Goal: Task Accomplishment & Management: Manage account settings

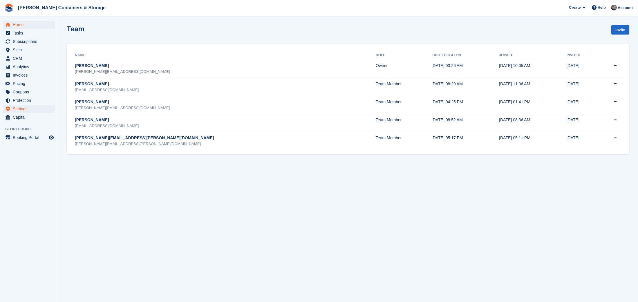
click at [32, 26] on span "Home" at bounding box center [30, 25] width 35 height 8
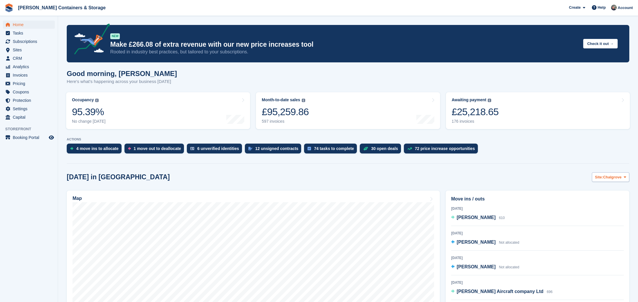
click at [612, 178] on span "Chalgrove" at bounding box center [612, 177] width 19 height 6
click at [608, 204] on link "Container Rentals" at bounding box center [601, 201] width 50 height 10
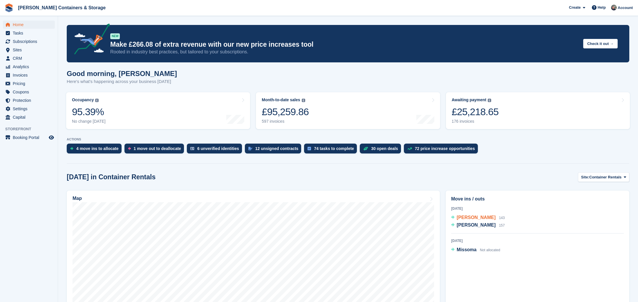
click at [474, 216] on span "Flynn James" at bounding box center [475, 217] width 39 height 5
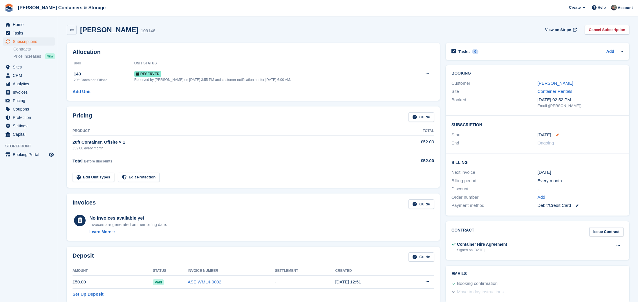
click at [558, 134] on icon at bounding box center [557, 134] width 3 height 3
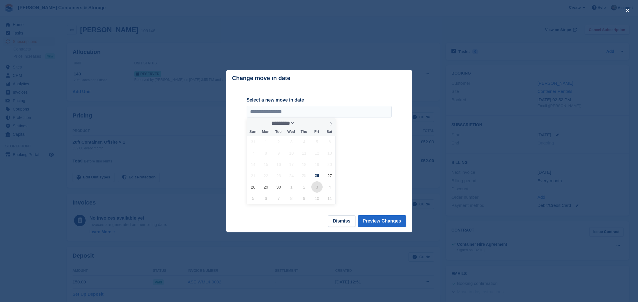
click at [319, 185] on span "3" at bounding box center [316, 186] width 11 height 11
type input "**********"
select select "*"
click at [317, 140] on span "3" at bounding box center [316, 141] width 11 height 11
click at [384, 220] on button "Preview Changes" at bounding box center [382, 221] width 48 height 12
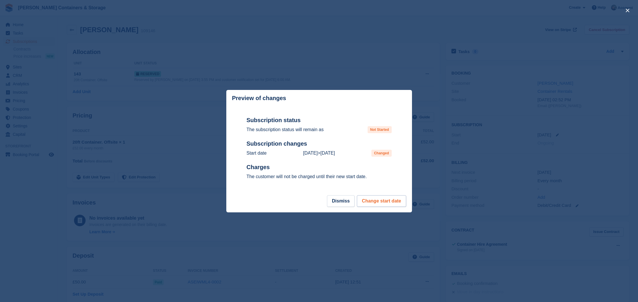
click at [386, 204] on button "Change start date" at bounding box center [381, 201] width 49 height 12
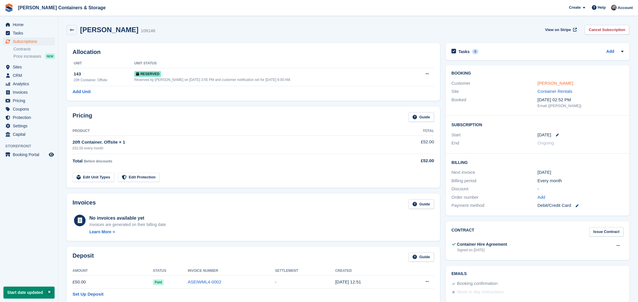
click at [548, 83] on link "Flynn James" at bounding box center [555, 83] width 36 height 5
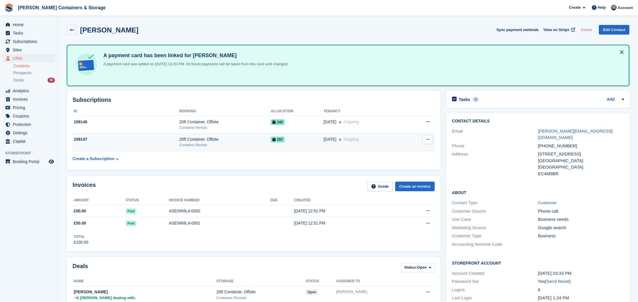
click at [260, 141] on div "20ft Container. Offsite" at bounding box center [224, 139] width 91 height 6
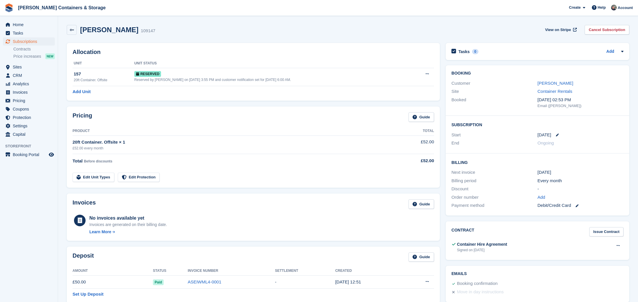
click at [558, 135] on div "26 Sep" at bounding box center [580, 135] width 86 height 7
click at [558, 134] on icon at bounding box center [557, 134] width 3 height 3
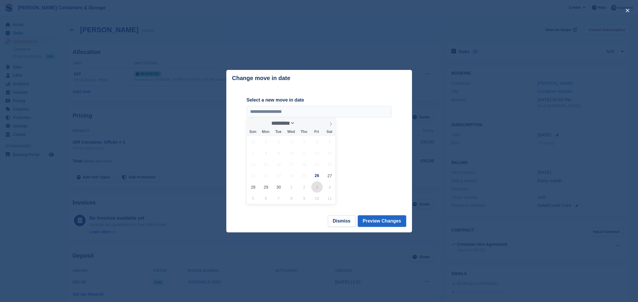
click at [312, 188] on span "3" at bounding box center [316, 186] width 11 height 11
type input "**********"
select select "*"
click at [316, 143] on span "3" at bounding box center [316, 141] width 11 height 11
click at [387, 224] on button "Preview Changes" at bounding box center [382, 221] width 48 height 12
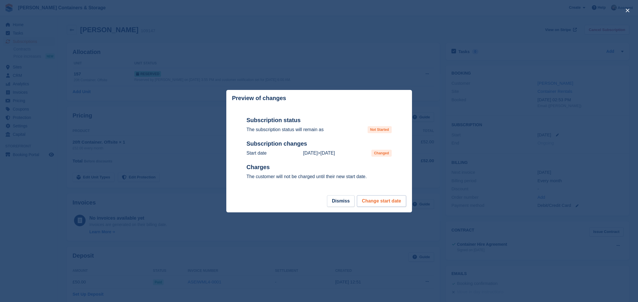
click at [384, 199] on button "Change start date" at bounding box center [381, 201] width 49 height 12
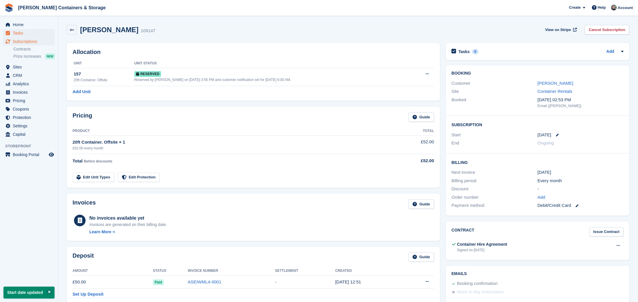
click at [34, 31] on span "Tasks" at bounding box center [30, 33] width 35 height 8
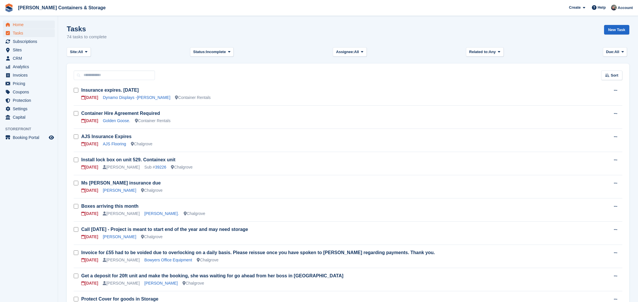
click at [34, 25] on span "Home" at bounding box center [30, 25] width 35 height 8
